Goal: Task Accomplishment & Management: Manage account settings

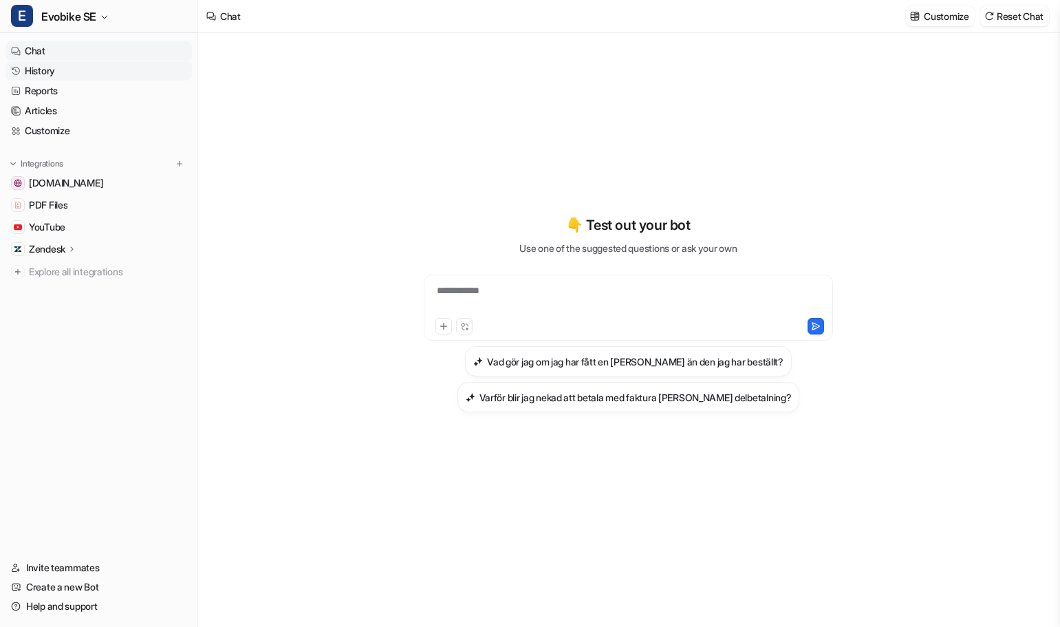
click at [62, 74] on link "History" at bounding box center [99, 70] width 186 height 19
click at [42, 132] on link "Customize" at bounding box center [99, 130] width 186 height 19
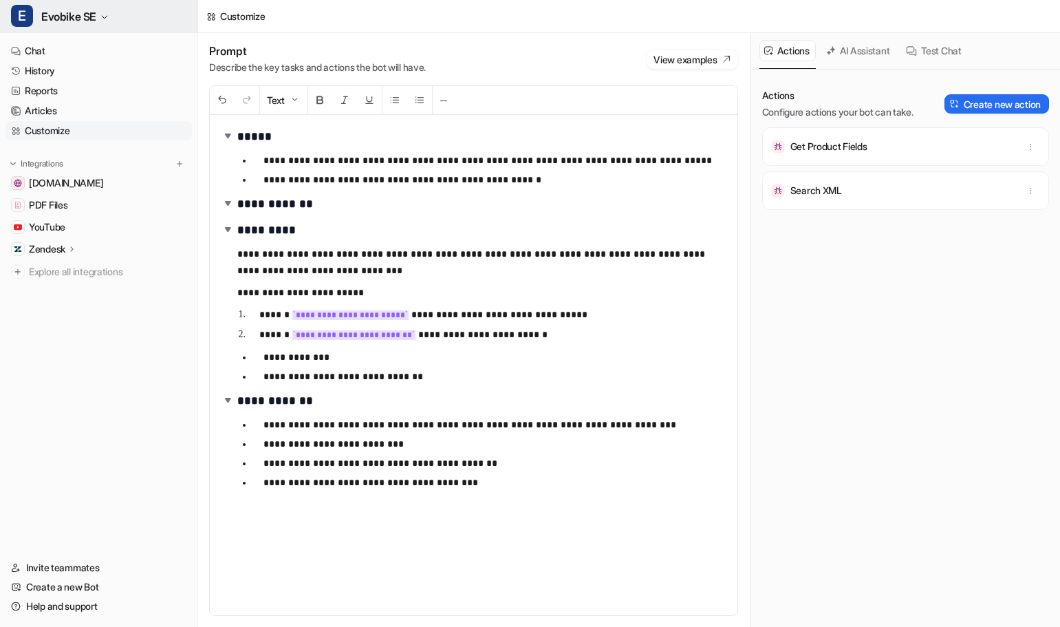
click at [80, 23] on span "Evobike SE" at bounding box center [68, 16] width 55 height 19
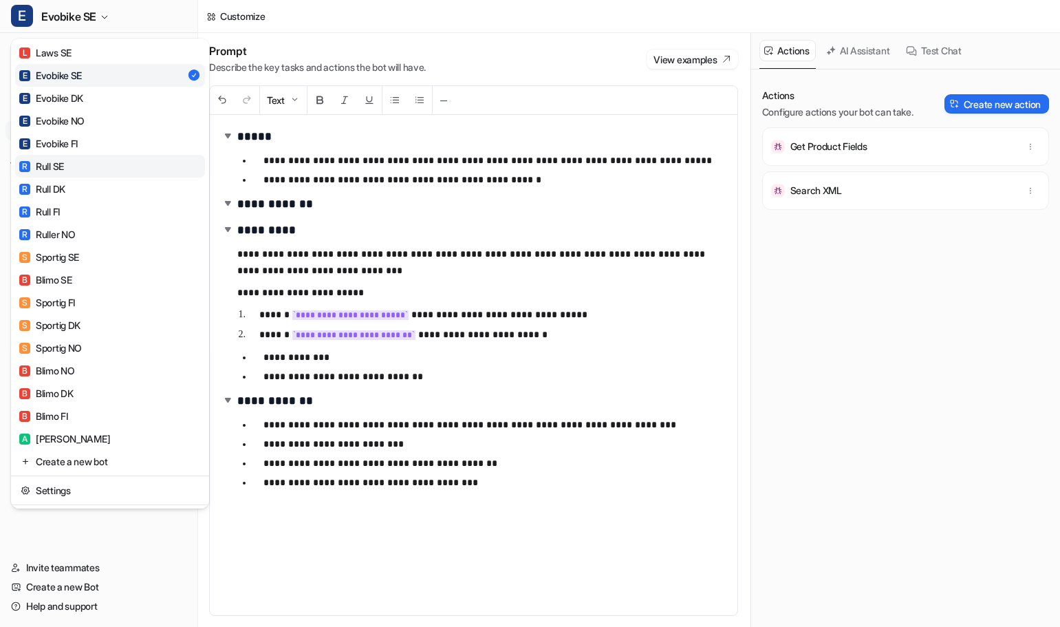
click at [66, 166] on link "R Rull SE" at bounding box center [110, 166] width 190 height 23
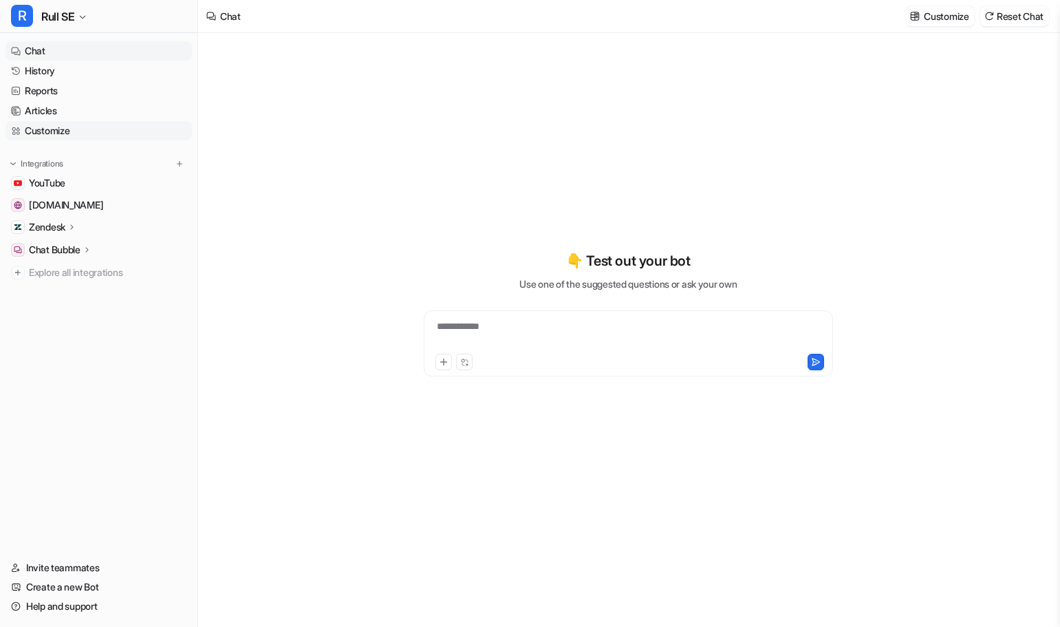
type textarea "**********"
click at [464, 364] on icon at bounding box center [464, 362] width 9 height 9
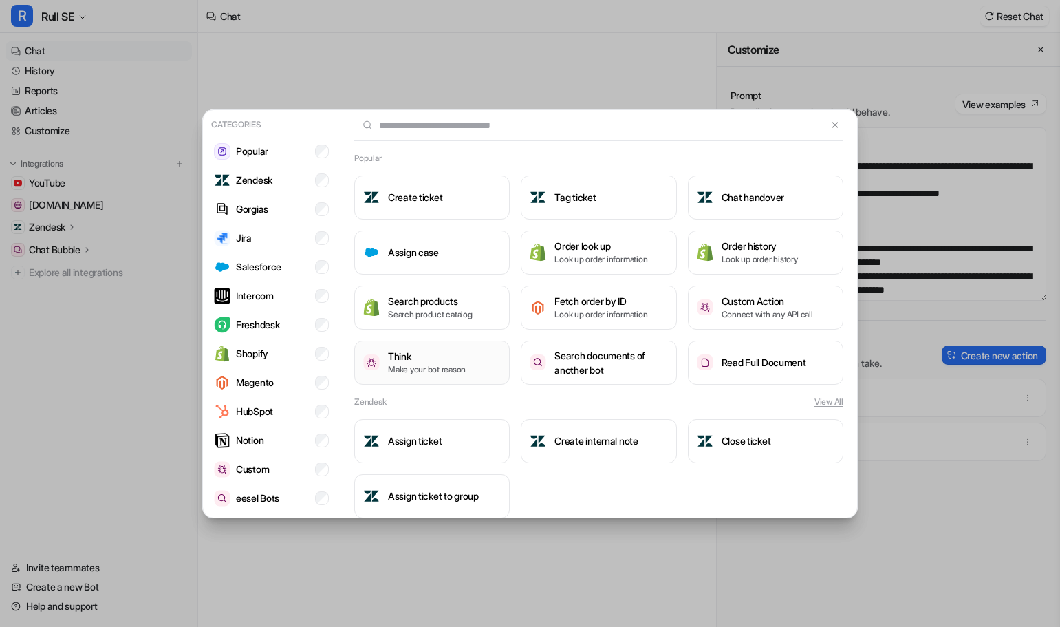
click at [415, 370] on p "Make your bot reason" at bounding box center [427, 369] width 78 height 12
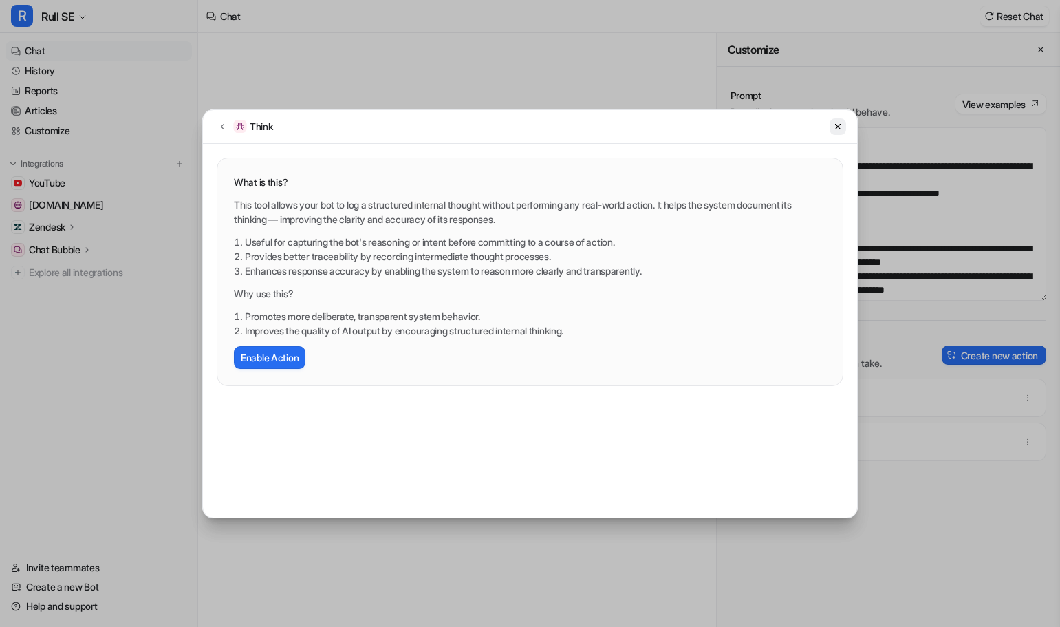
click at [834, 127] on icon at bounding box center [838, 127] width 10 height 10
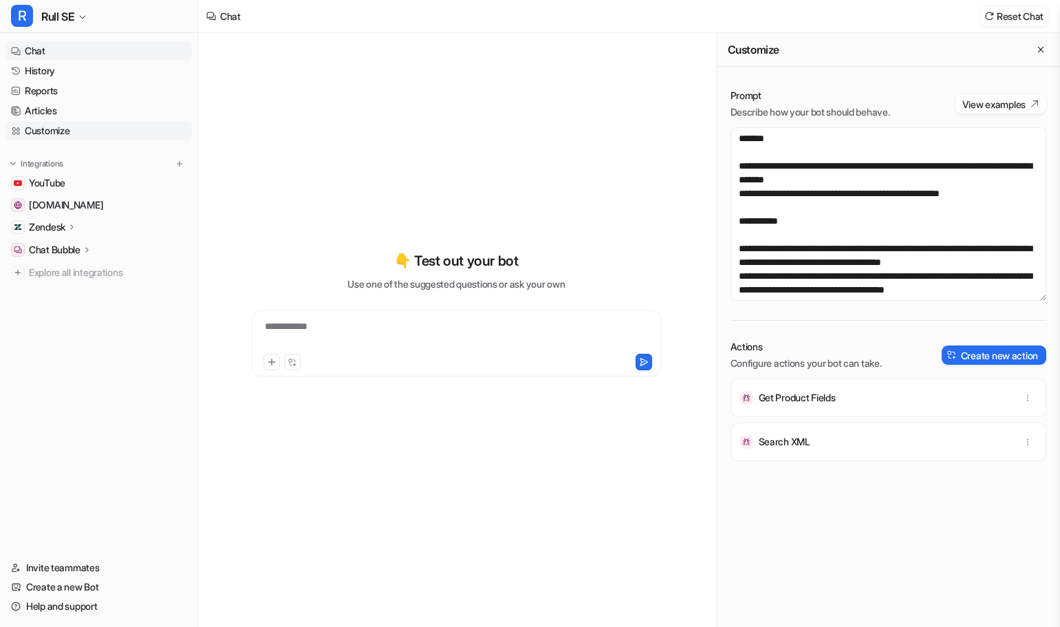
click at [37, 135] on link "Customize" at bounding box center [99, 130] width 186 height 19
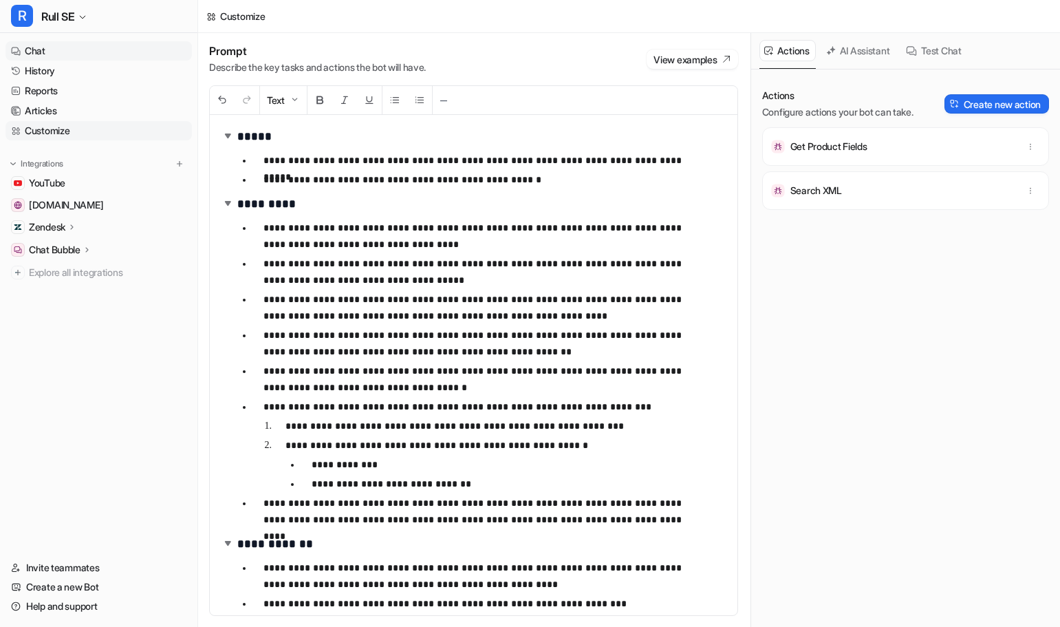
click at [29, 46] on link "Chat" at bounding box center [99, 50] width 186 height 19
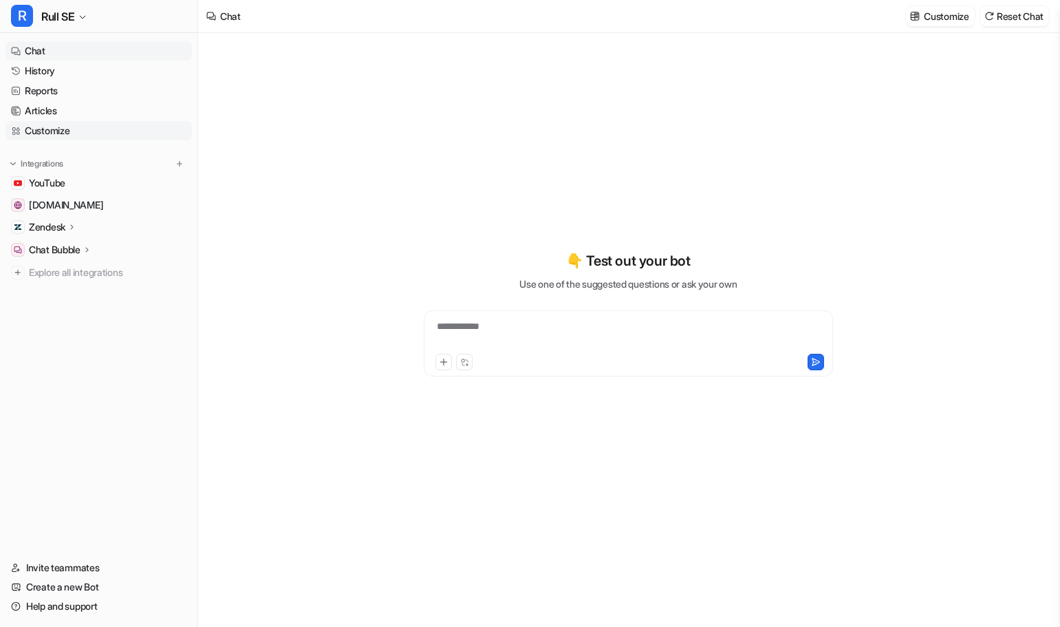
click at [38, 130] on link "Customize" at bounding box center [99, 130] width 186 height 19
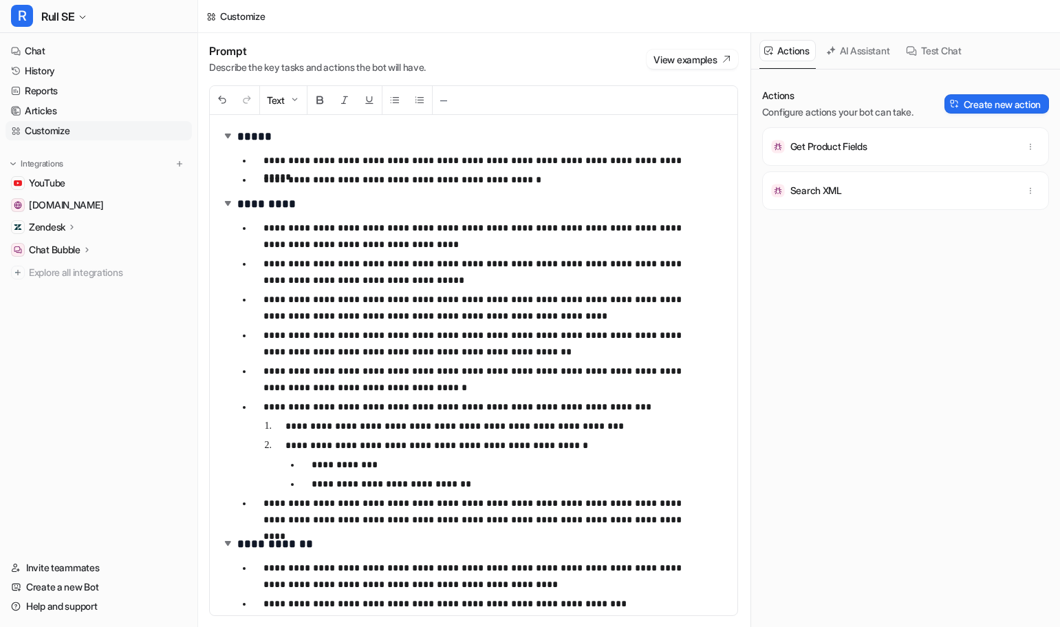
click at [856, 52] on button "AI Assistant" at bounding box center [858, 50] width 75 height 21
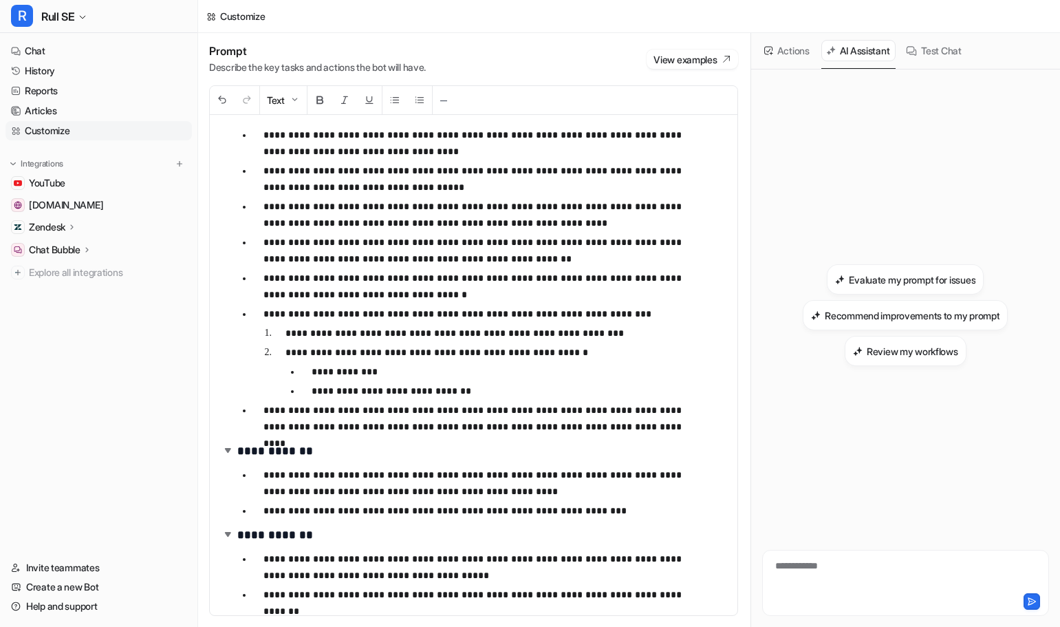
scroll to position [94, 0]
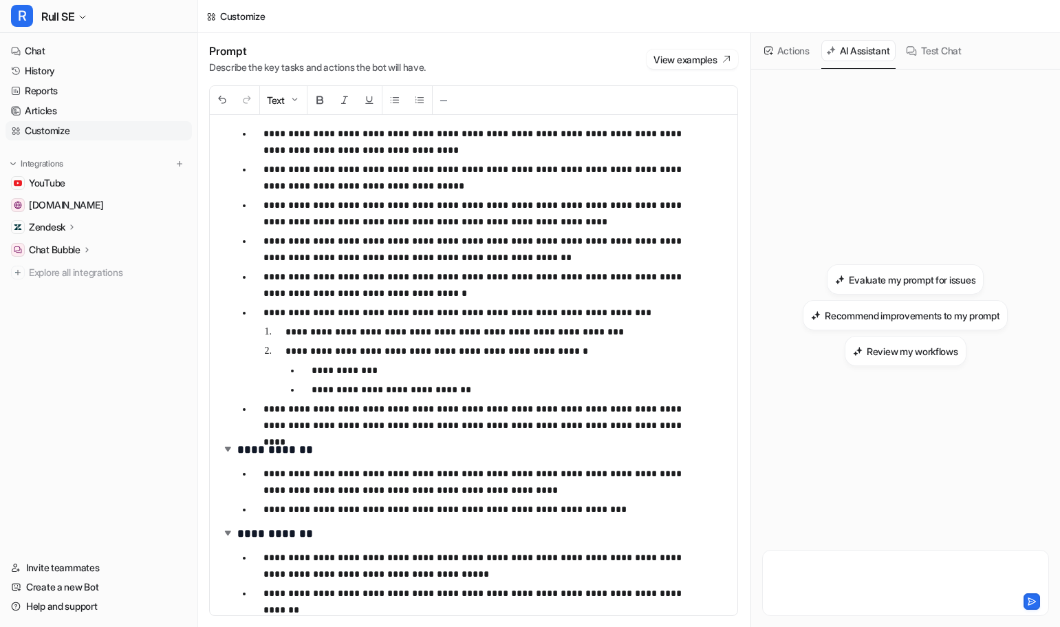
click at [849, 565] on div at bounding box center [906, 574] width 280 height 32
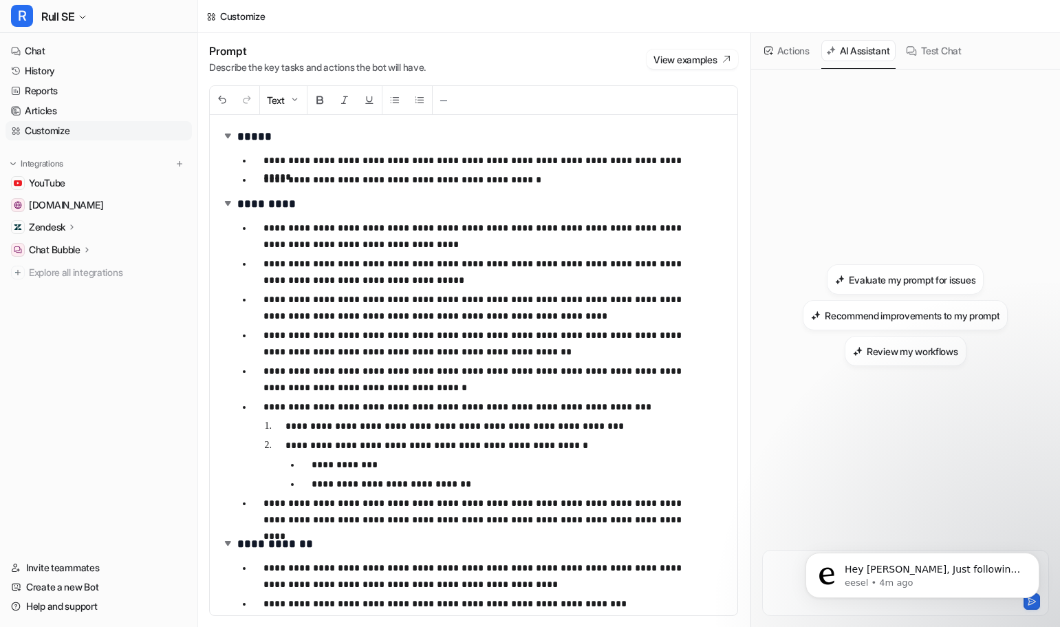
scroll to position [0, 0]
click at [918, 572] on p "Hey Axel, Just following up from our call. We’ve worked on the YouTube integrat…" at bounding box center [933, 570] width 177 height 14
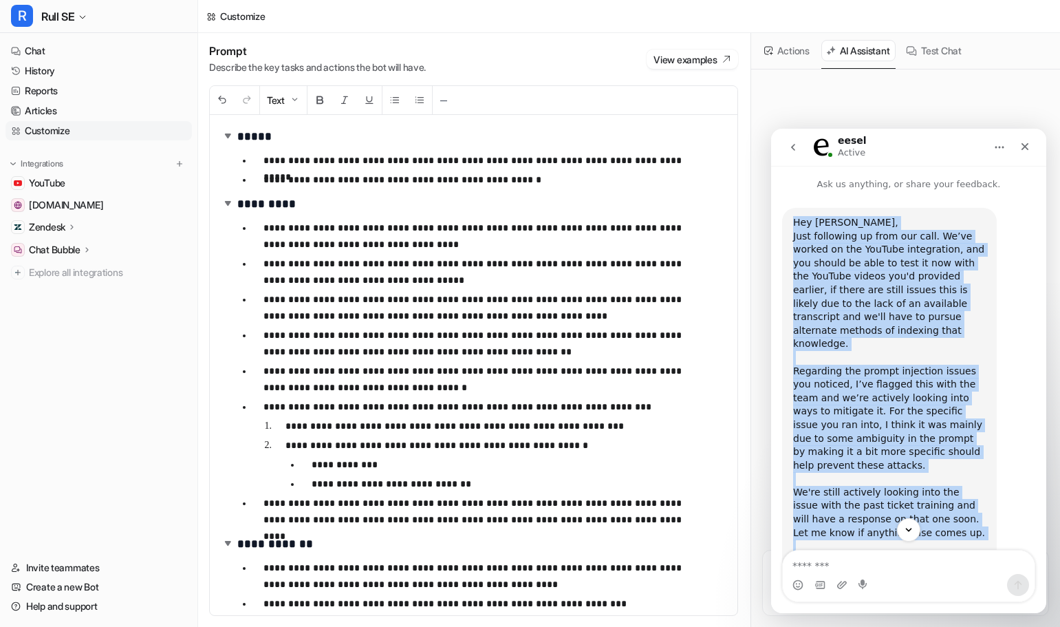
drag, startPoint x: 827, startPoint y: 490, endPoint x: 790, endPoint y: 225, distance: 268.1
click at [790, 225] on div "Hey Axel, Just following up from our call. We’ve worked on the YouTube integrat…" at bounding box center [889, 405] width 215 height 394
copy div "Hey Axel, Just following up from our call. We’ve worked on the YouTube integrat…"
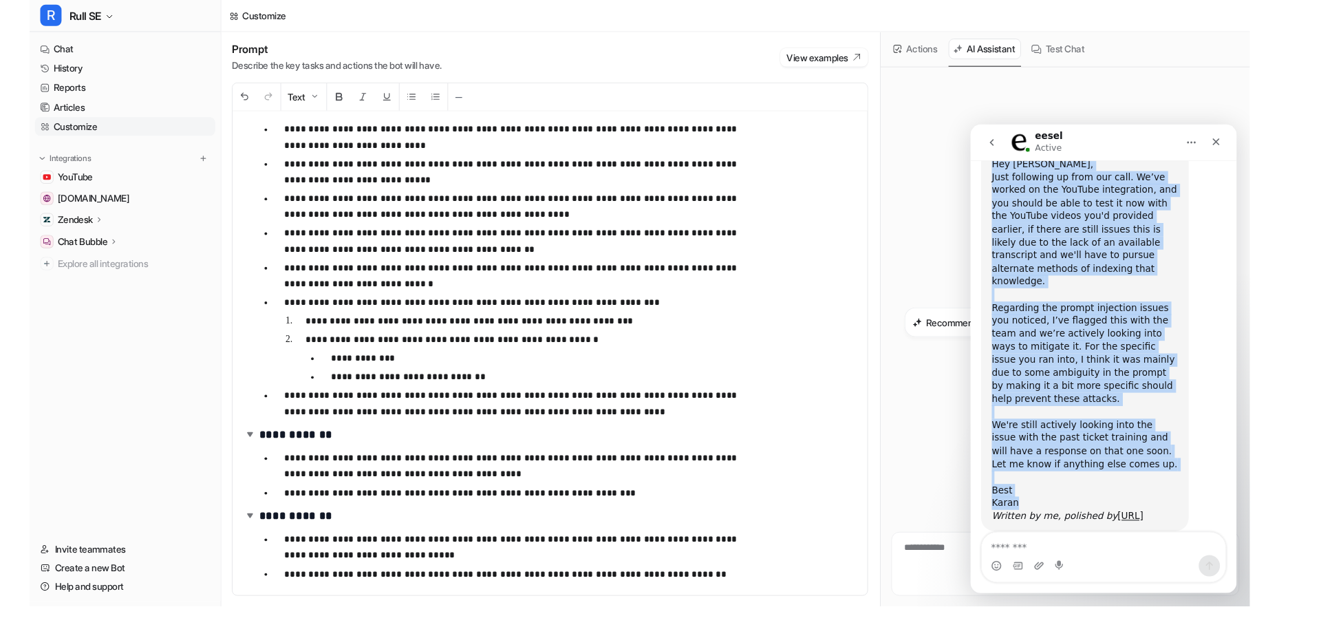
scroll to position [28, 0]
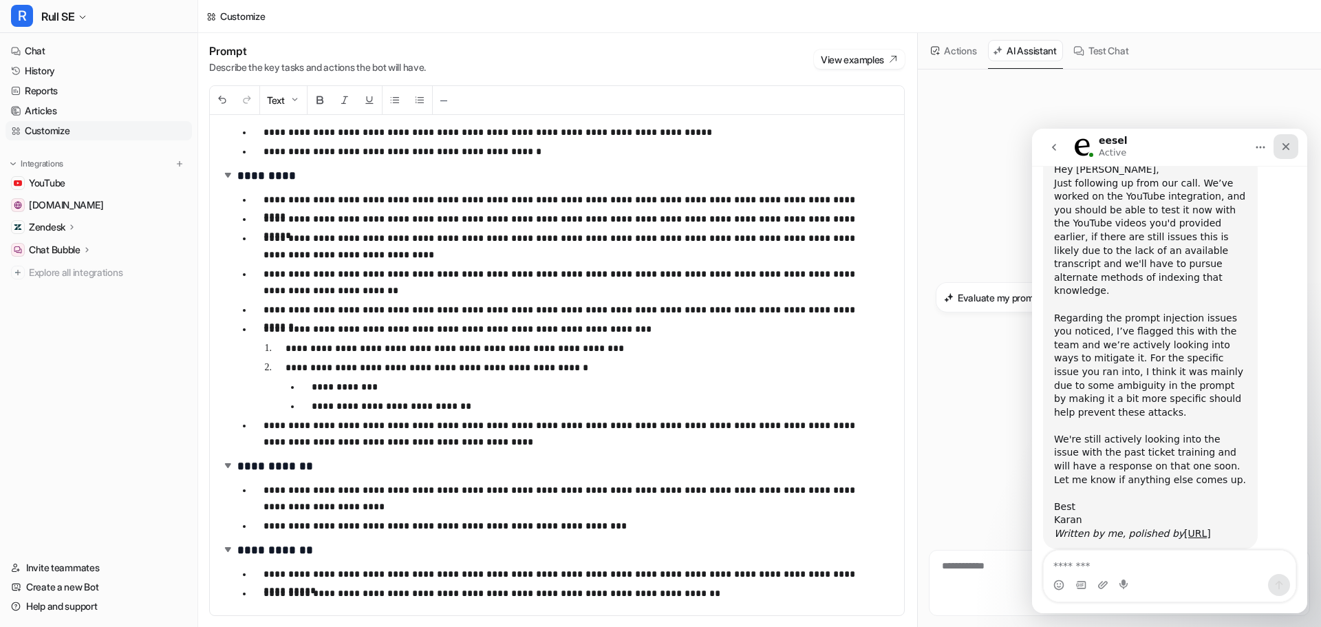
click at [1290, 147] on icon "Close" at bounding box center [1285, 146] width 11 height 11
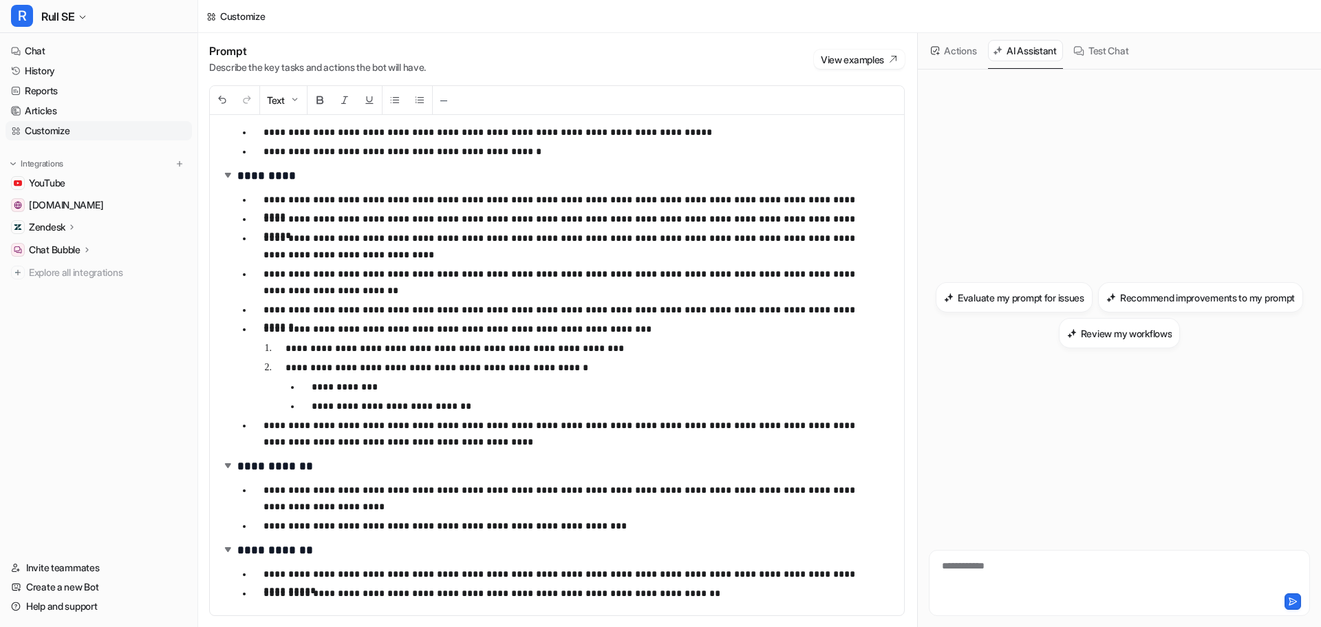
scroll to position [53, 0]
click at [37, 50] on link "Chat" at bounding box center [99, 50] width 186 height 19
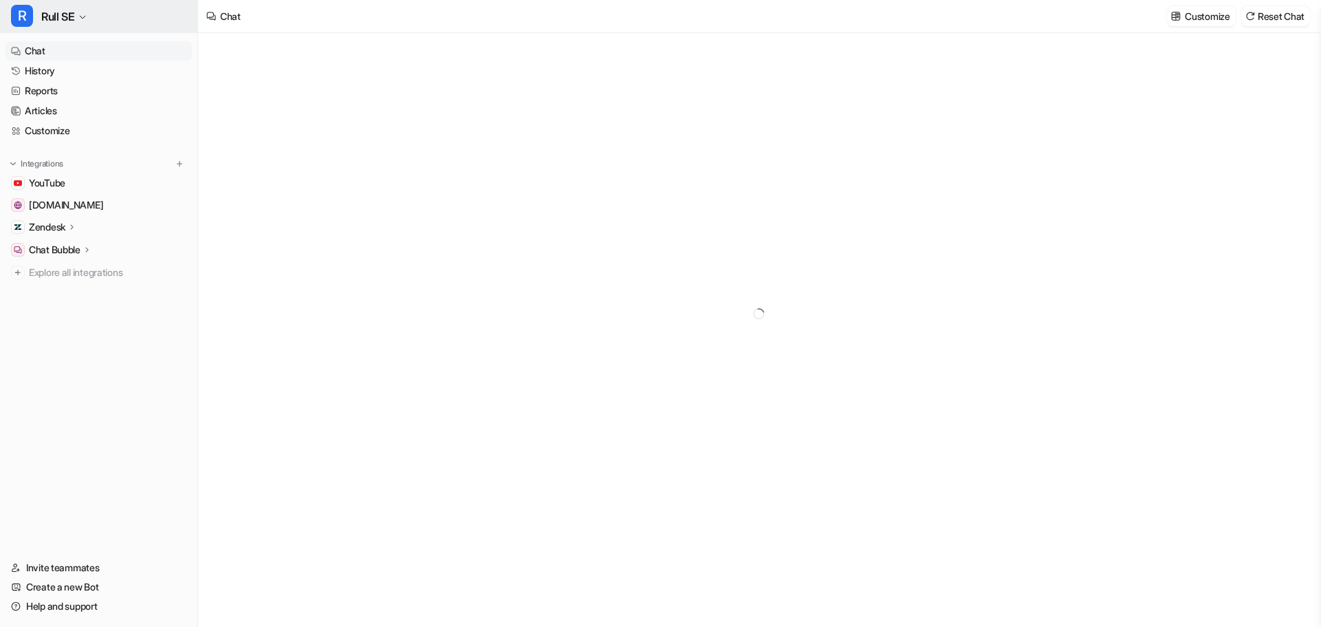
type textarea "**********"
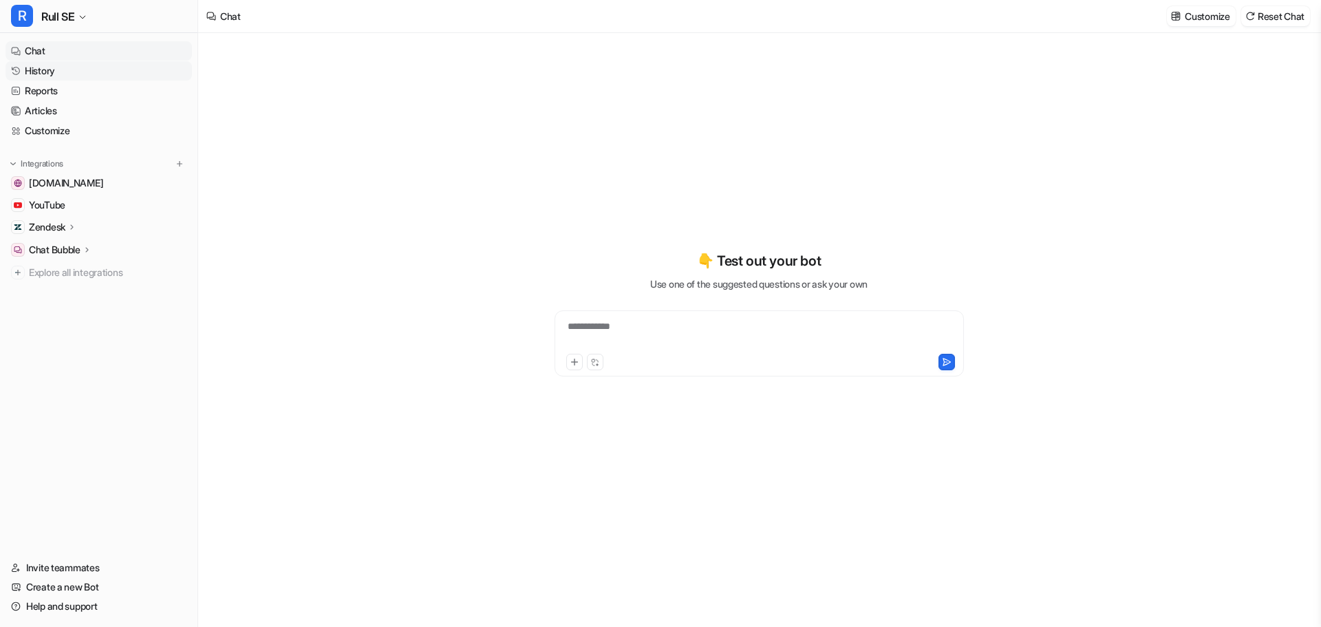
type textarea "**********"
click at [43, 112] on link "Articles" at bounding box center [99, 110] width 186 height 19
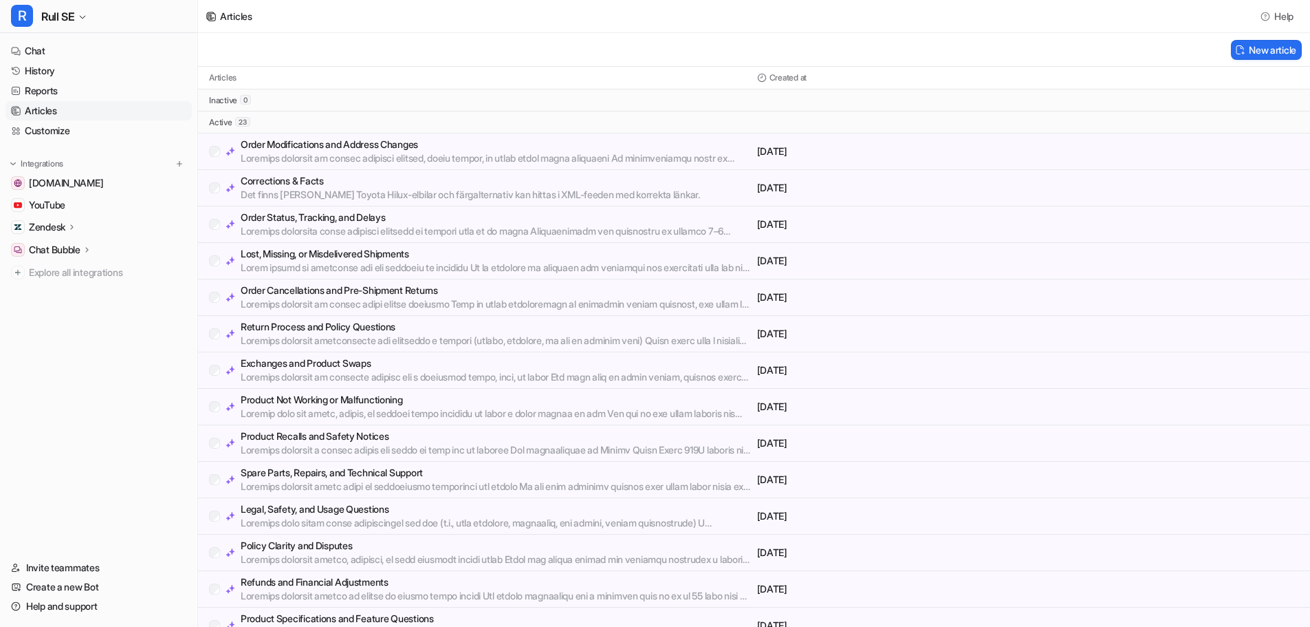
click at [300, 145] on p "Order Modifications and Address Changes" at bounding box center [496, 145] width 511 height 14
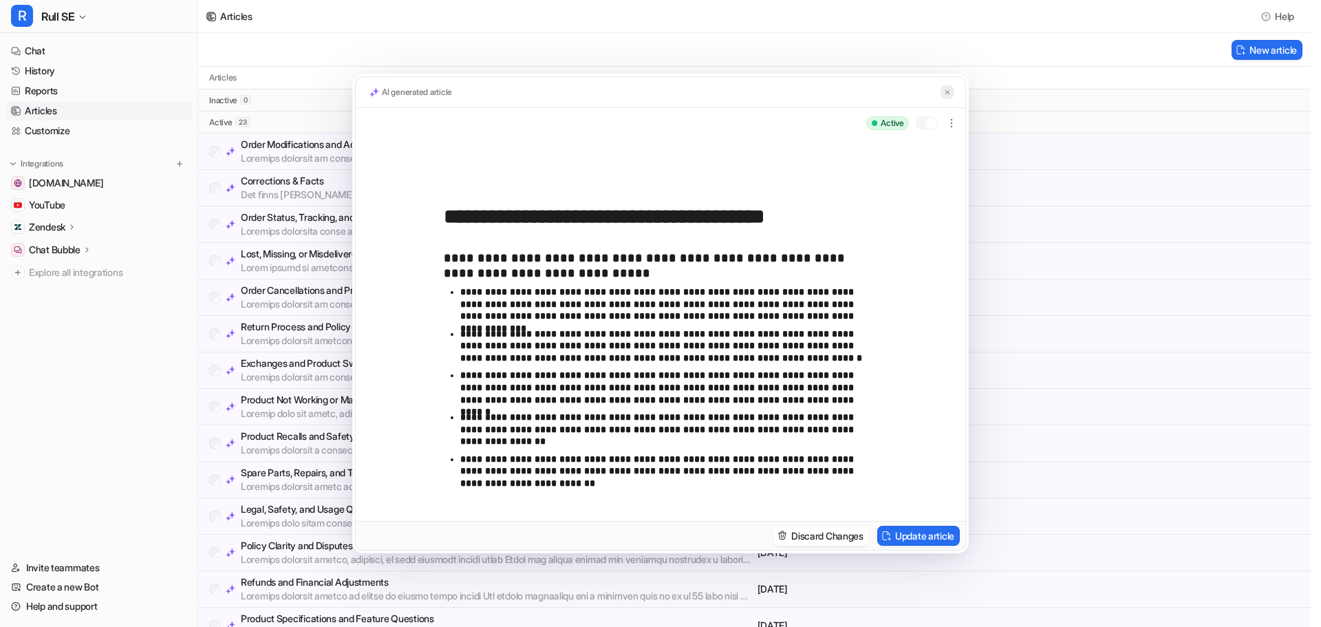
click at [944, 91] on img at bounding box center [947, 92] width 8 height 9
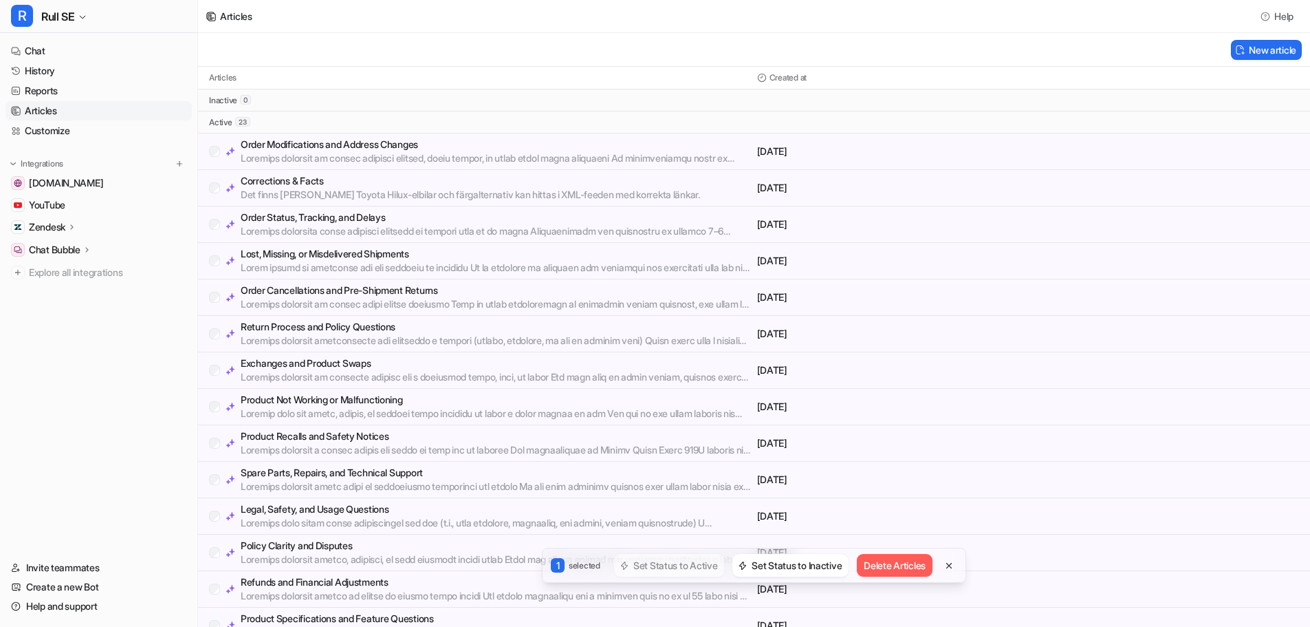
click at [893, 564] on button "Delete Articles" at bounding box center [895, 565] width 76 height 23
click at [275, 148] on p "Order Modifications and Address Changes" at bounding box center [496, 145] width 511 height 14
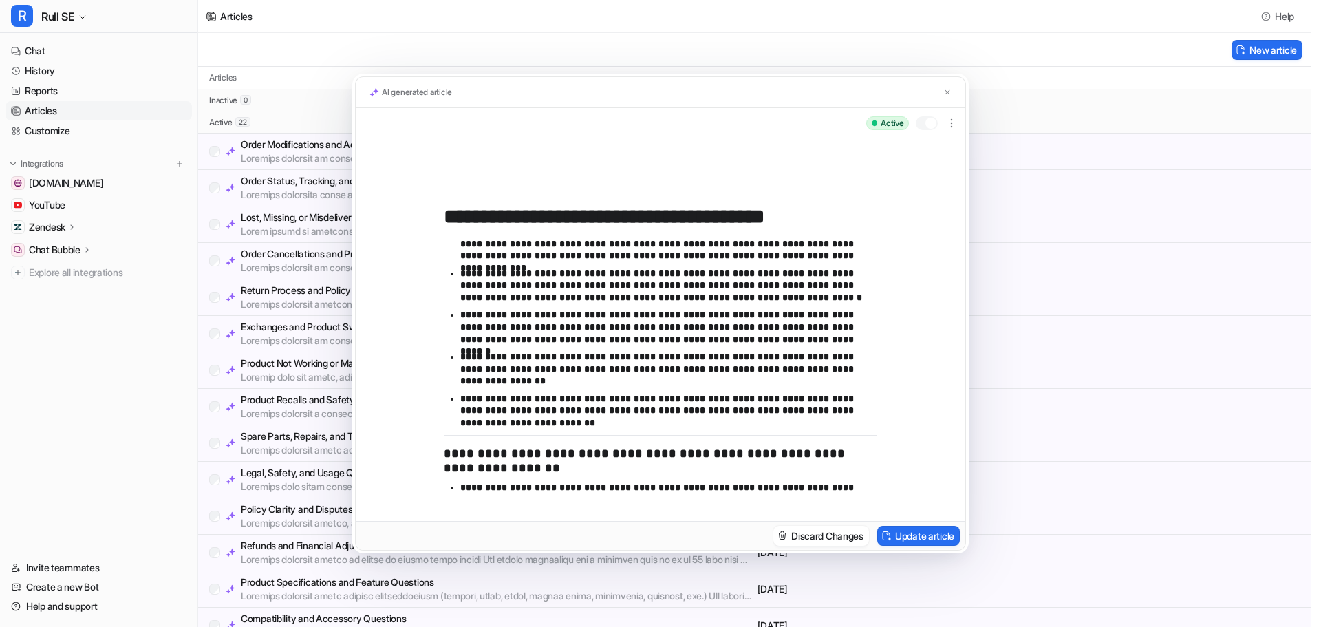
scroll to position [69, 0]
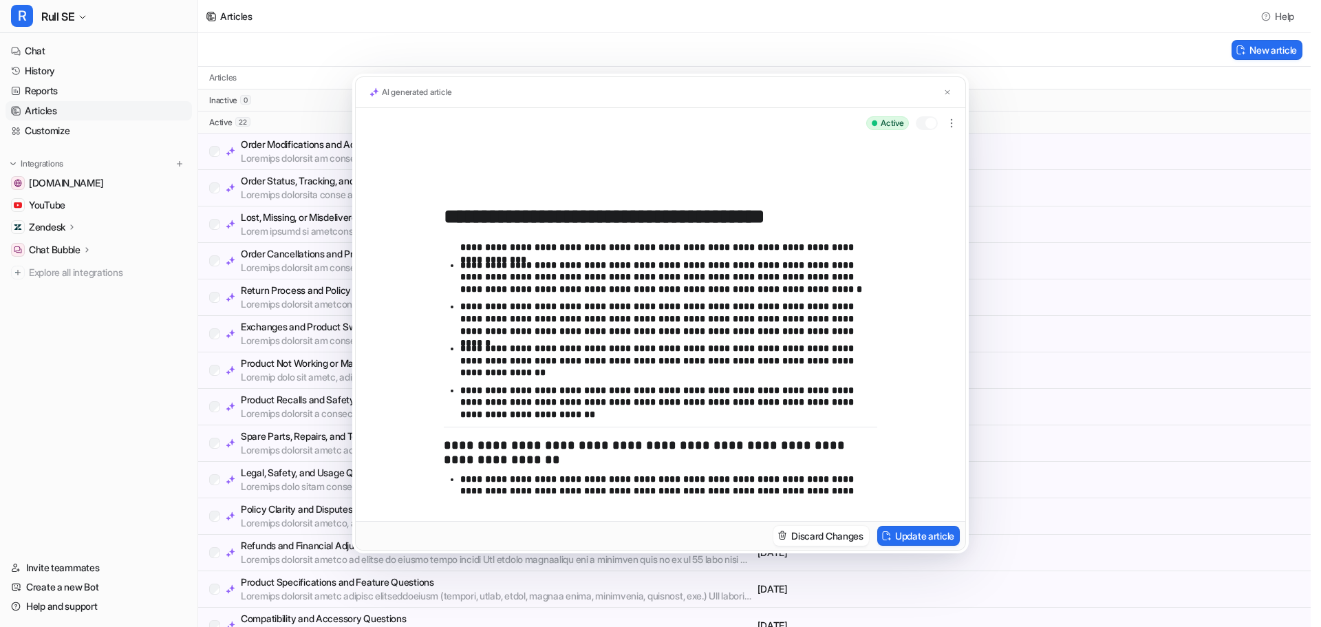
click at [569, 312] on p "**********" at bounding box center [663, 319] width 406 height 36
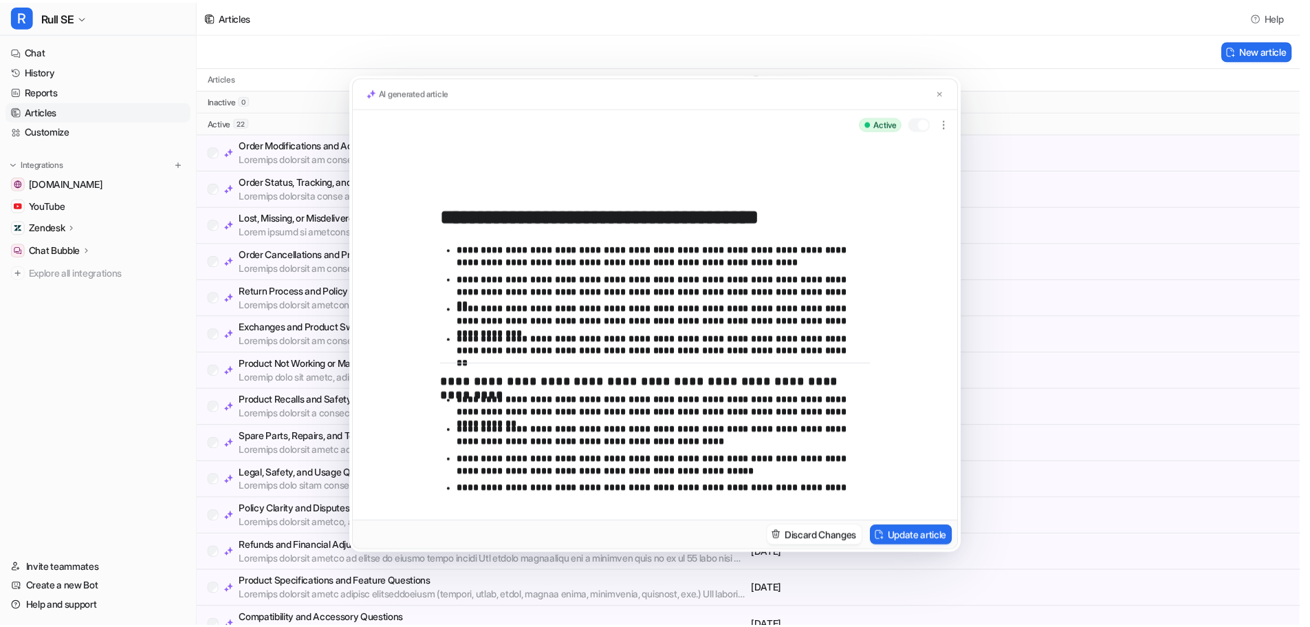
scroll to position [373, 0]
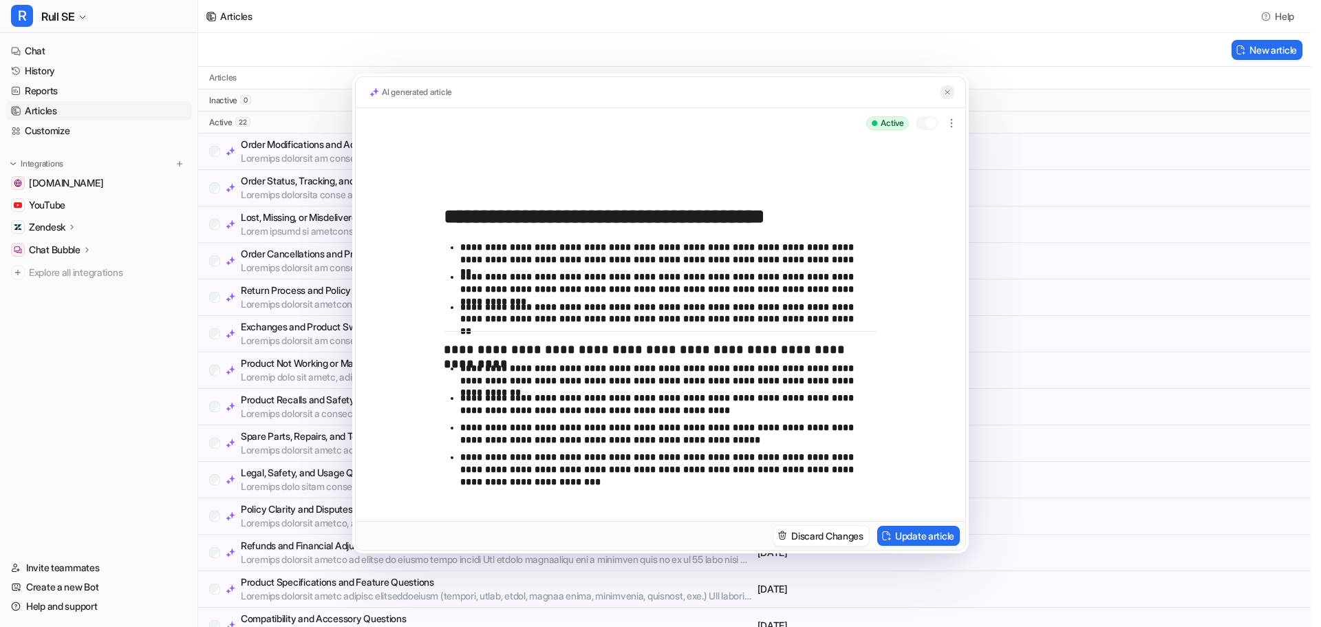
click at [944, 92] on img at bounding box center [947, 92] width 8 height 9
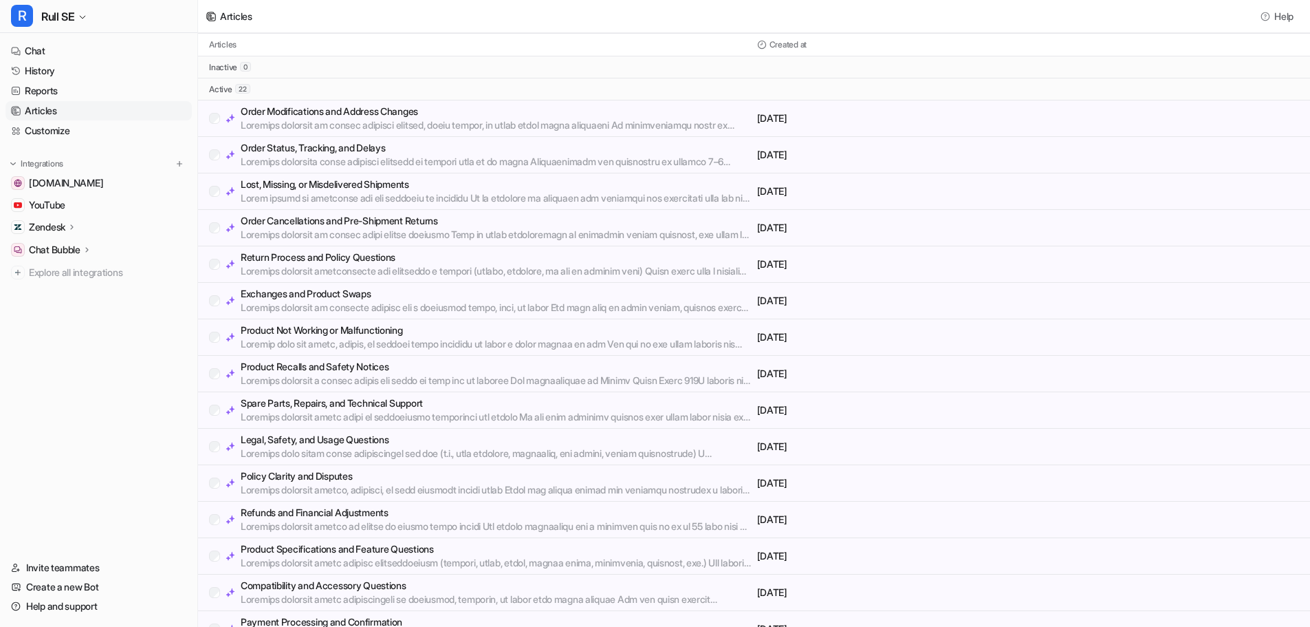
scroll to position [0, 0]
